Goal: Transaction & Acquisition: Purchase product/service

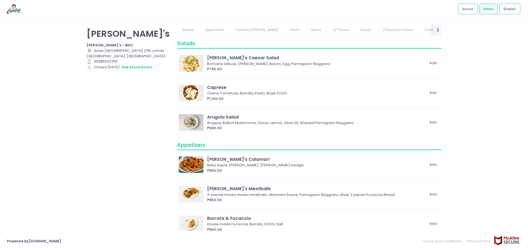
click at [355, 28] on link "Pizzas" at bounding box center [365, 30] width 21 height 10
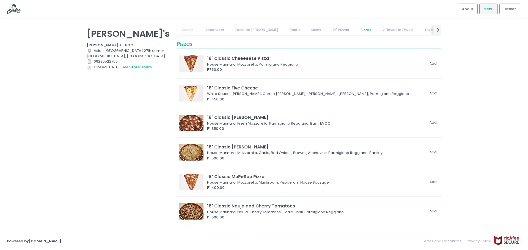
scroll to position [1023, 0]
click at [334, 29] on link "12" Pizzas" at bounding box center [340, 30] width 27 height 10
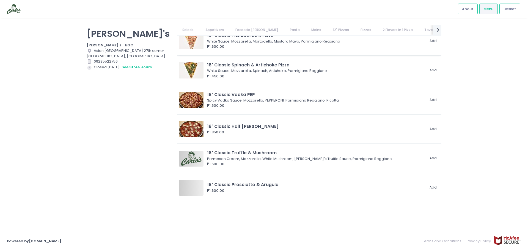
scroll to position [1338, 0]
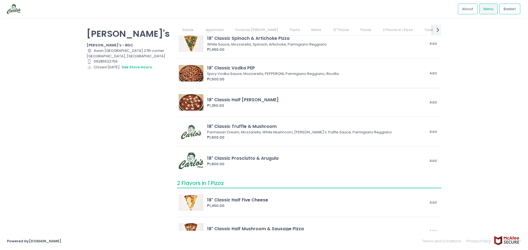
click at [232, 74] on div "Spicy Vodka Sauce, Mozzarella, PEPPERONI, Parmigiano Reggiano, Ricotta" at bounding box center [315, 73] width 216 height 5
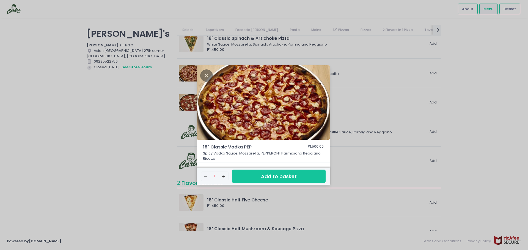
click at [506, 87] on div "18" Classic Vodka PEP ₱1,500.00 Spicy Vodka Sauce, Mozzarella, PEPPERONI, Parmi…" at bounding box center [264, 125] width 528 height 250
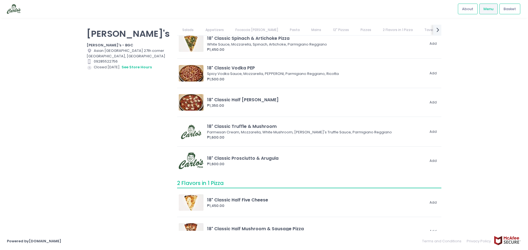
click at [134, 64] on div "Contact Number Created with Sketch. 09285522756" at bounding box center [129, 61] width 84 height 5
click at [131, 67] on button "see store hours" at bounding box center [136, 67] width 31 height 6
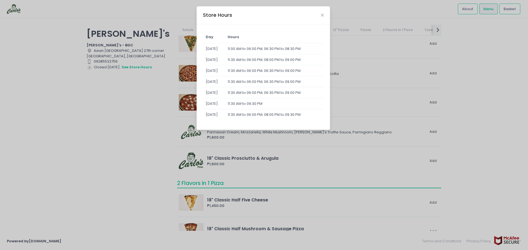
click at [324, 14] on div "Store Hours" at bounding box center [263, 15] width 133 height 18
click at [326, 14] on div "Store Hours" at bounding box center [263, 15] width 133 height 18
click at [322, 16] on icon "Close" at bounding box center [322, 15] width 3 height 4
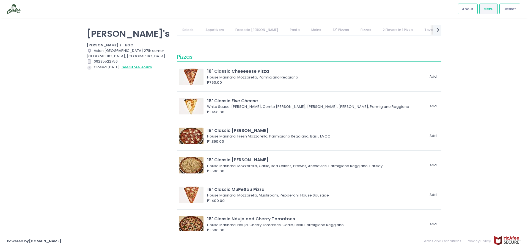
scroll to position [1008, 0]
